Goal: Find contact information: Find contact information

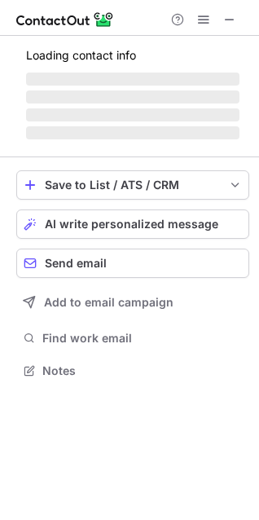
scroll to position [369, 259]
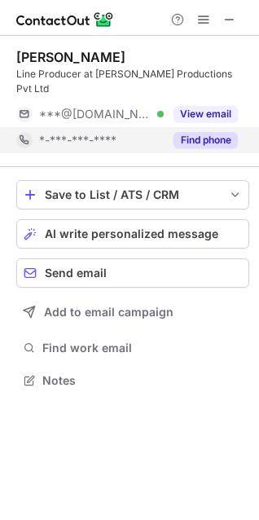
click at [196, 135] on button "Find phone" at bounding box center [205, 140] width 64 height 16
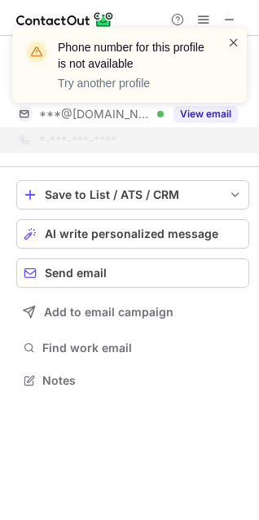
click at [236, 34] on span at bounding box center [233, 42] width 13 height 16
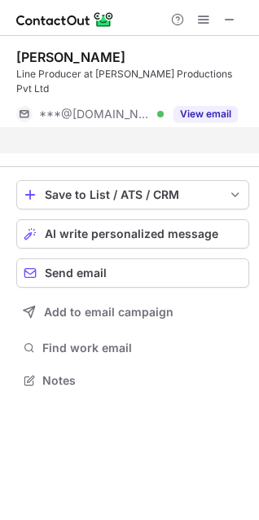
scroll to position [343, 259]
click at [228, 17] on div "Phone number for this profile is not available Try another profile" at bounding box center [129, 71] width 261 height 121
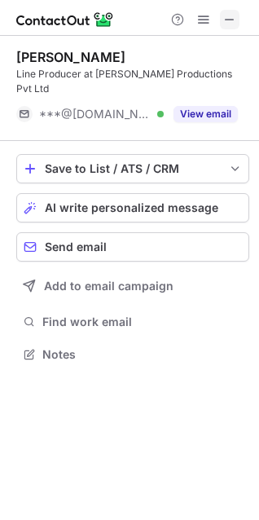
click at [226, 26] on span at bounding box center [229, 19] width 13 height 13
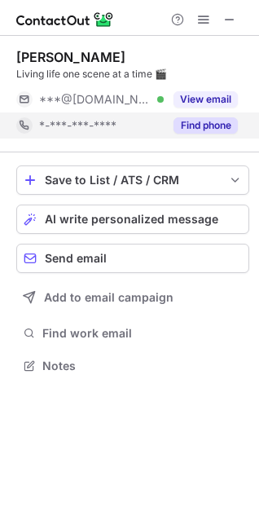
scroll to position [354, 259]
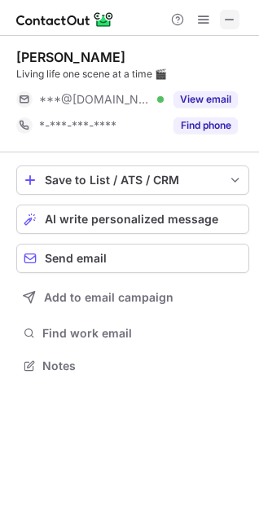
click at [230, 21] on span at bounding box center [229, 19] width 13 height 13
